Goal: Navigation & Orientation: Go to known website

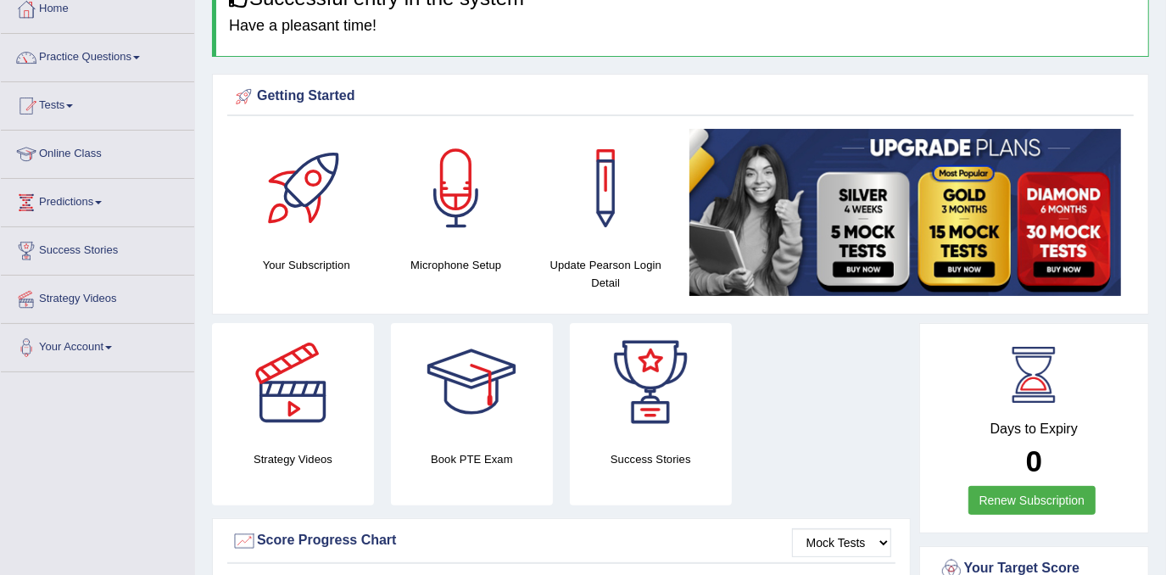
scroll to position [83, 0]
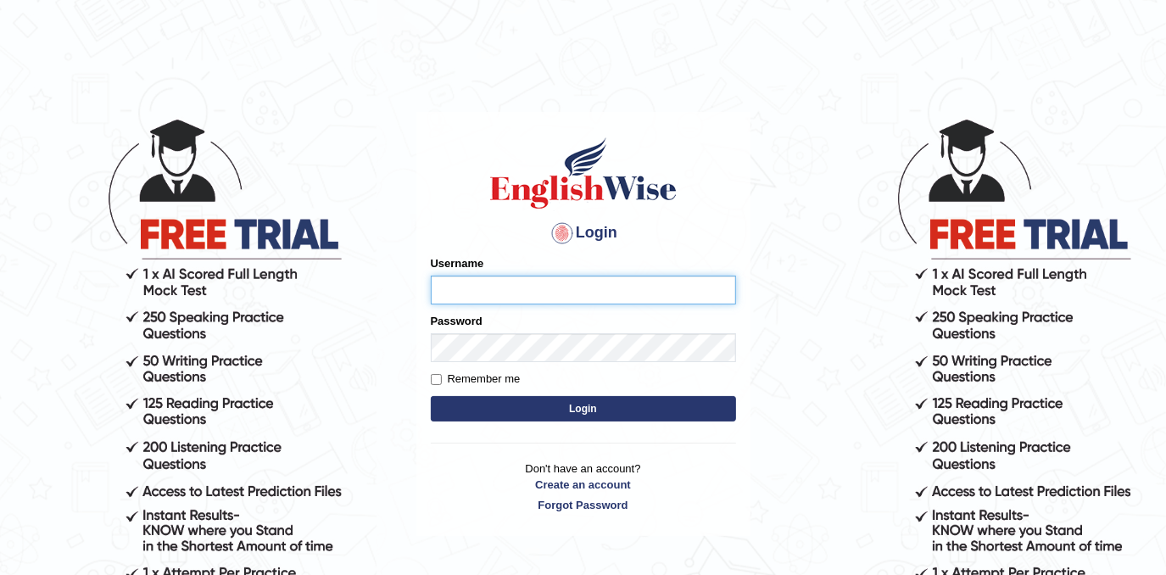
type input "Fatimasaif"
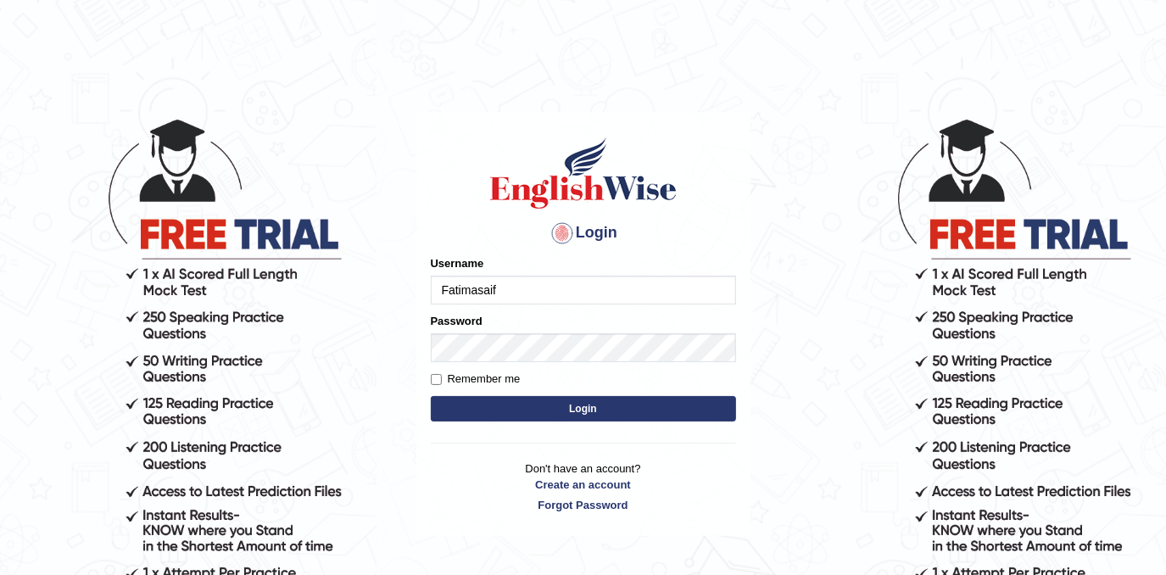
click at [624, 409] on button "Login" at bounding box center [583, 408] width 305 height 25
